Goal: Task Accomplishment & Management: Manage account settings

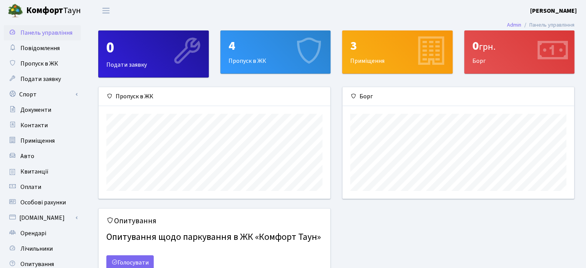
scroll to position [111, 231]
click at [44, 126] on span "Контакти" at bounding box center [33, 125] width 27 height 8
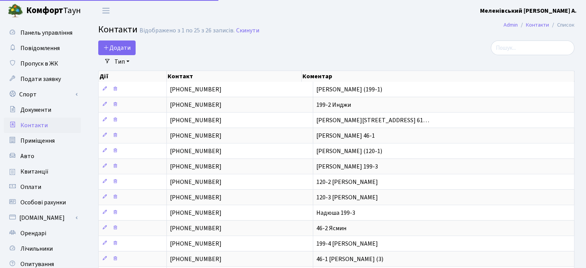
select select "25"
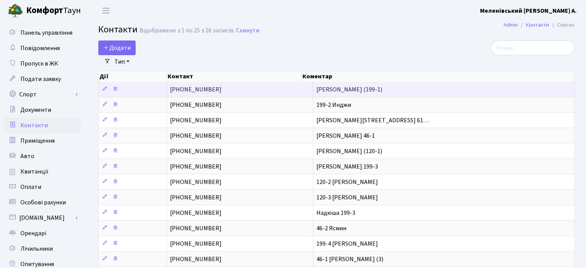
drag, startPoint x: 168, startPoint y: 88, endPoint x: 210, endPoint y: 87, distance: 42.0
click at [210, 87] on td "[PHONE_NUMBER]" at bounding box center [240, 89] width 146 height 15
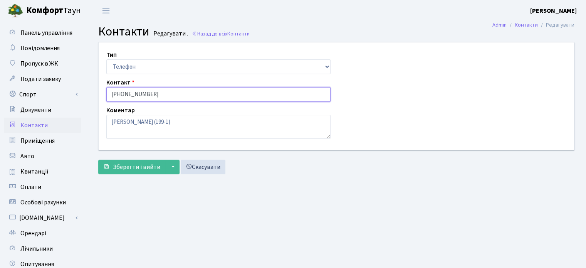
drag, startPoint x: 111, startPoint y: 94, endPoint x: 154, endPoint y: 94, distance: 42.8
click at [154, 94] on input "[PHONE_NUMBER]" at bounding box center [218, 94] width 224 height 15
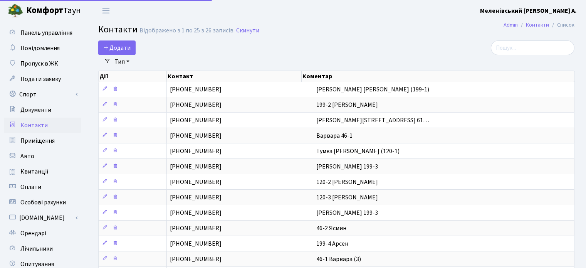
select select "25"
